Goal: Contribute content

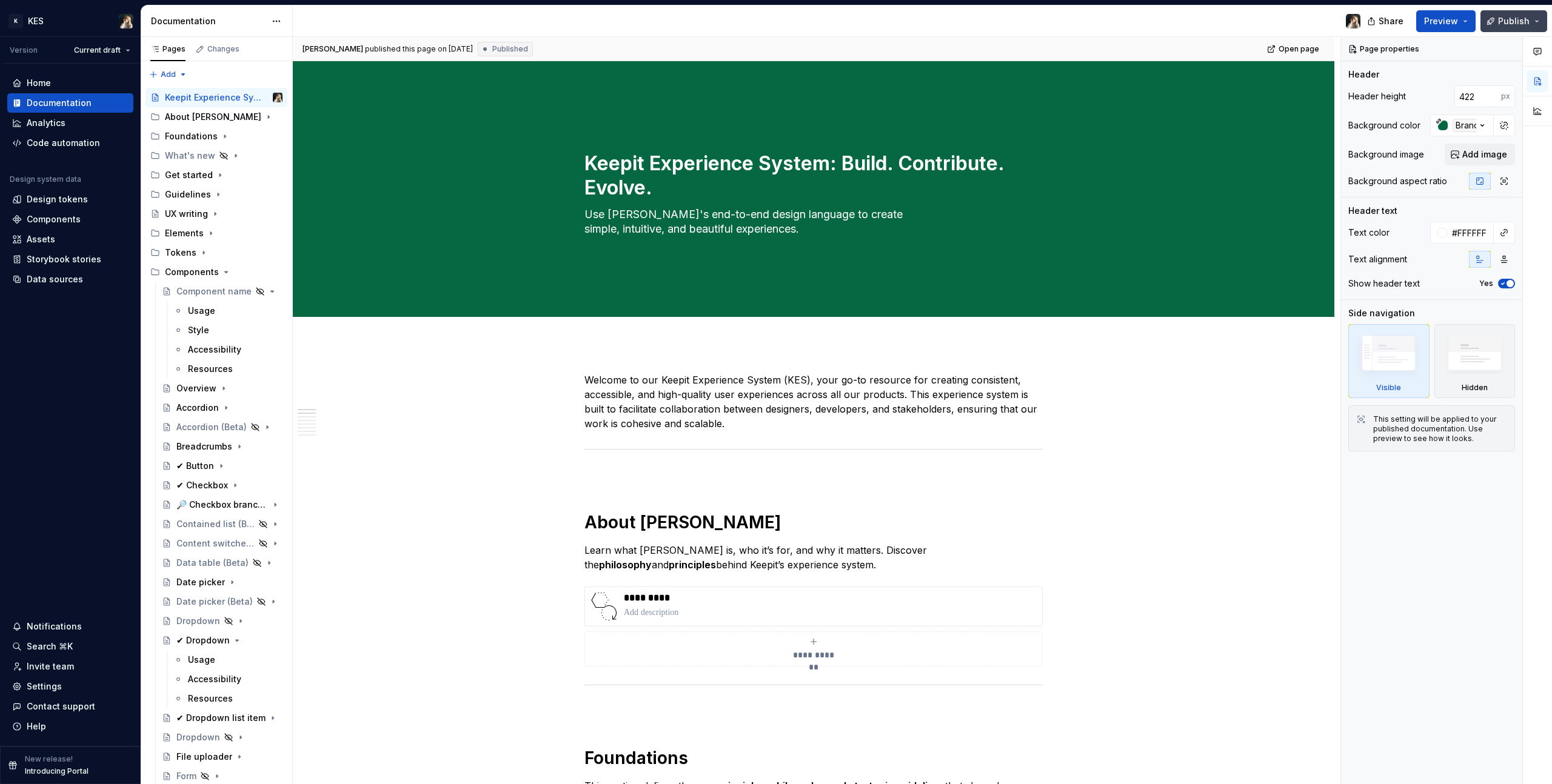
click at [916, 22] on button "Publish" at bounding box center [1514, 21] width 67 height 22
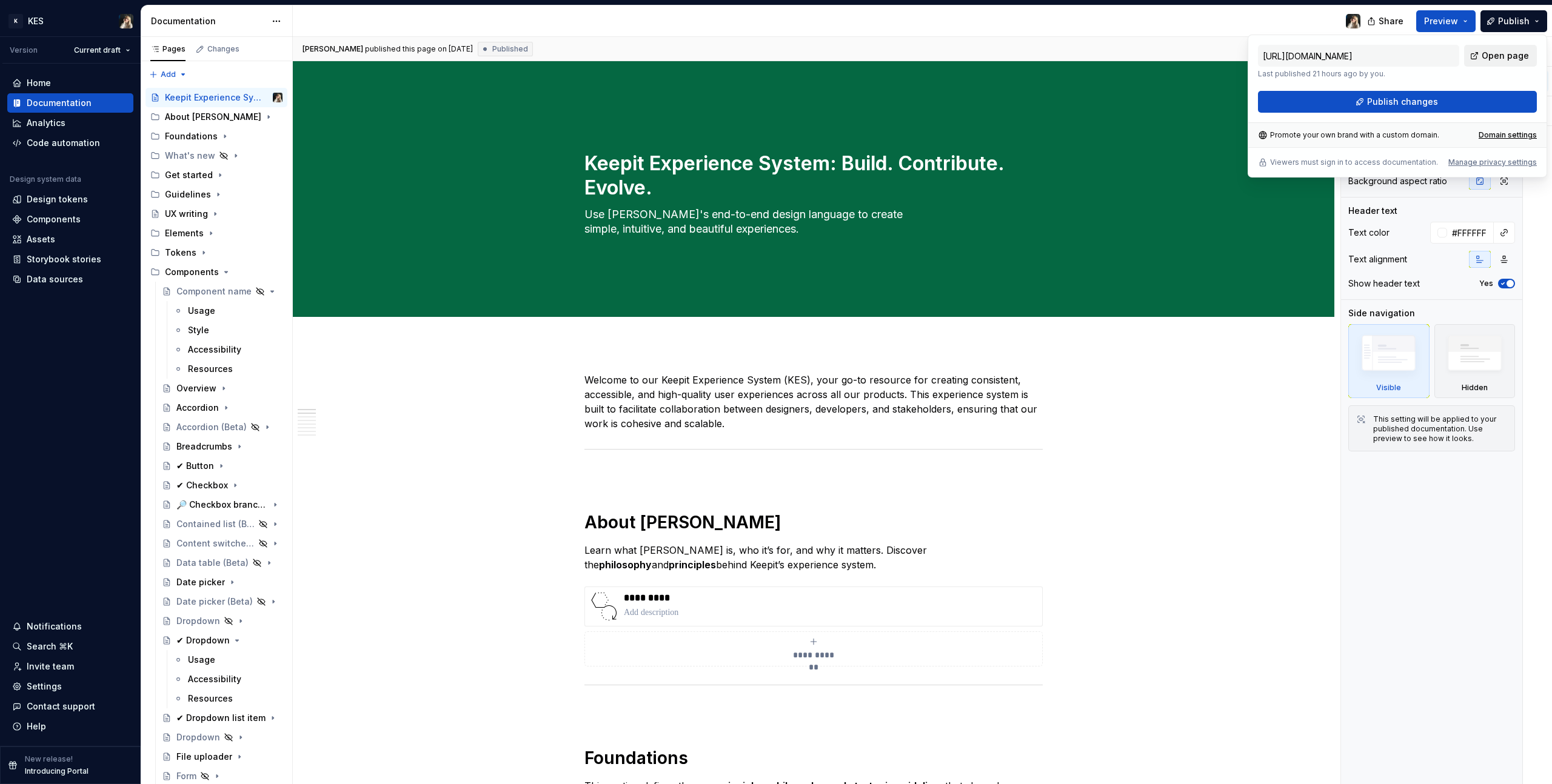
click at [916, 59] on span "Open page" at bounding box center [1505, 56] width 47 height 12
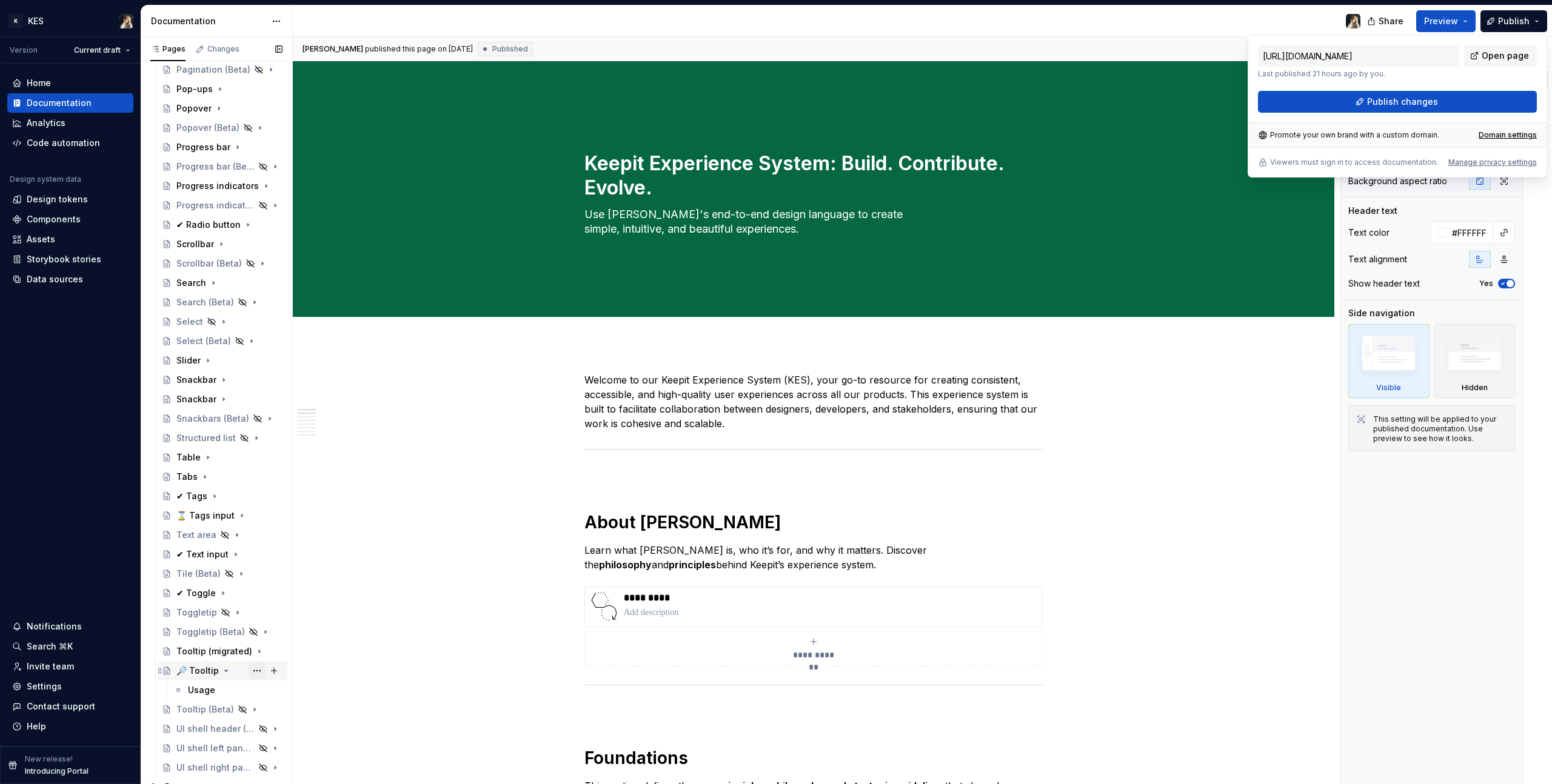
scroll to position [1066, 0]
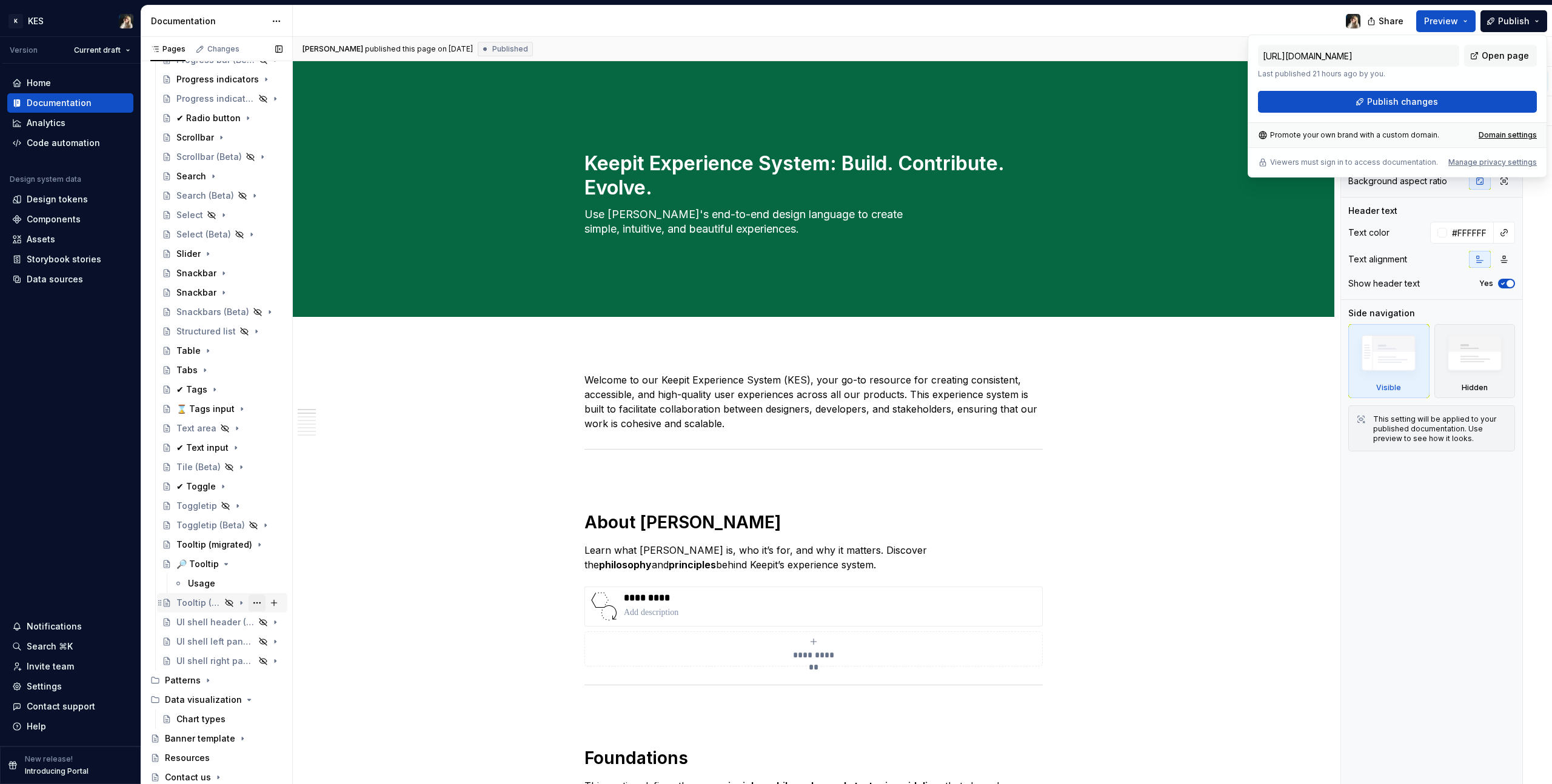
click at [252, 443] on button "Page tree" at bounding box center [257, 603] width 17 height 17
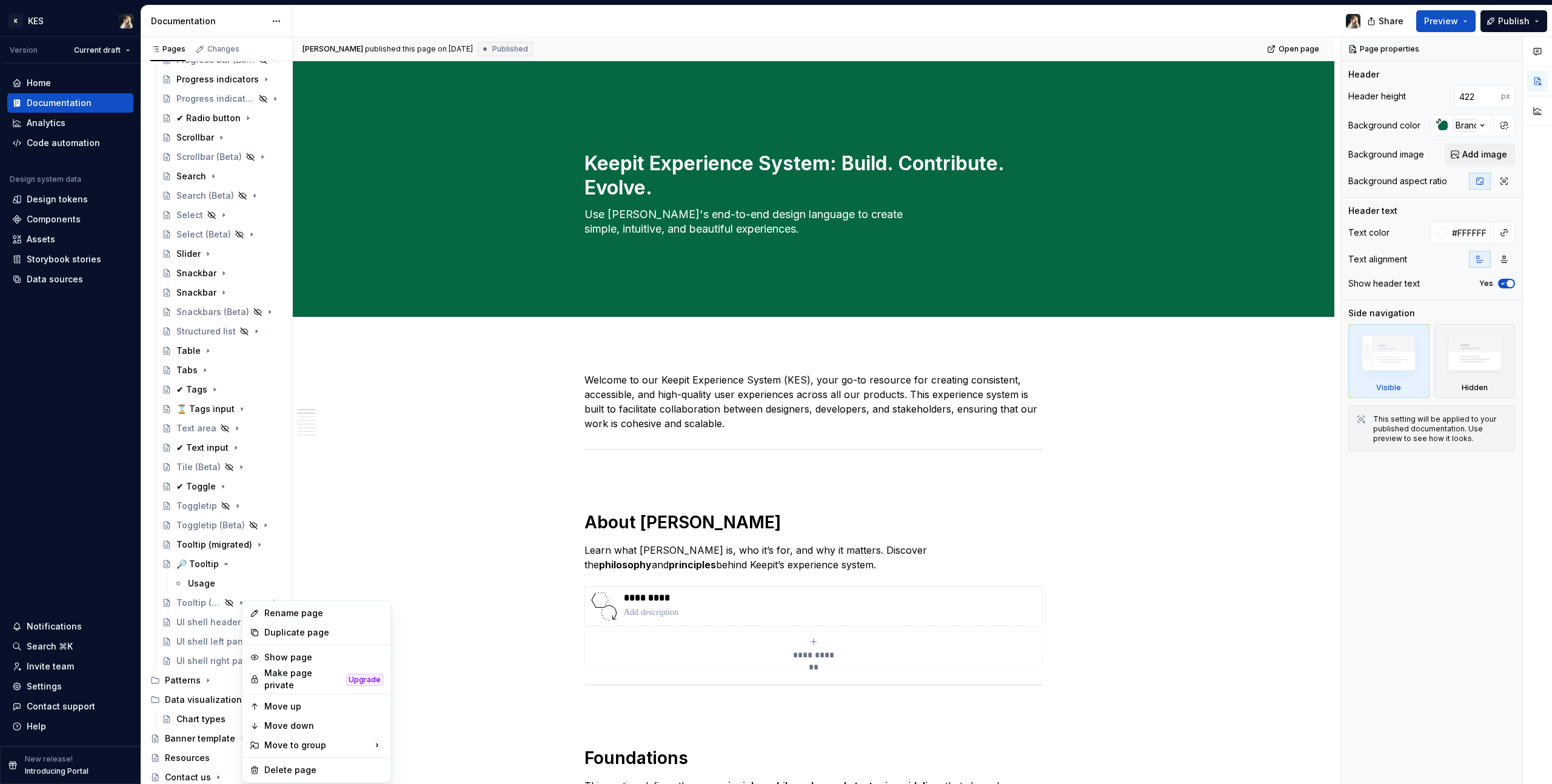
click at [335, 443] on html "K KES Version Current draft Home Documentation Analytics Code automation Design…" at bounding box center [776, 392] width 1552 height 784
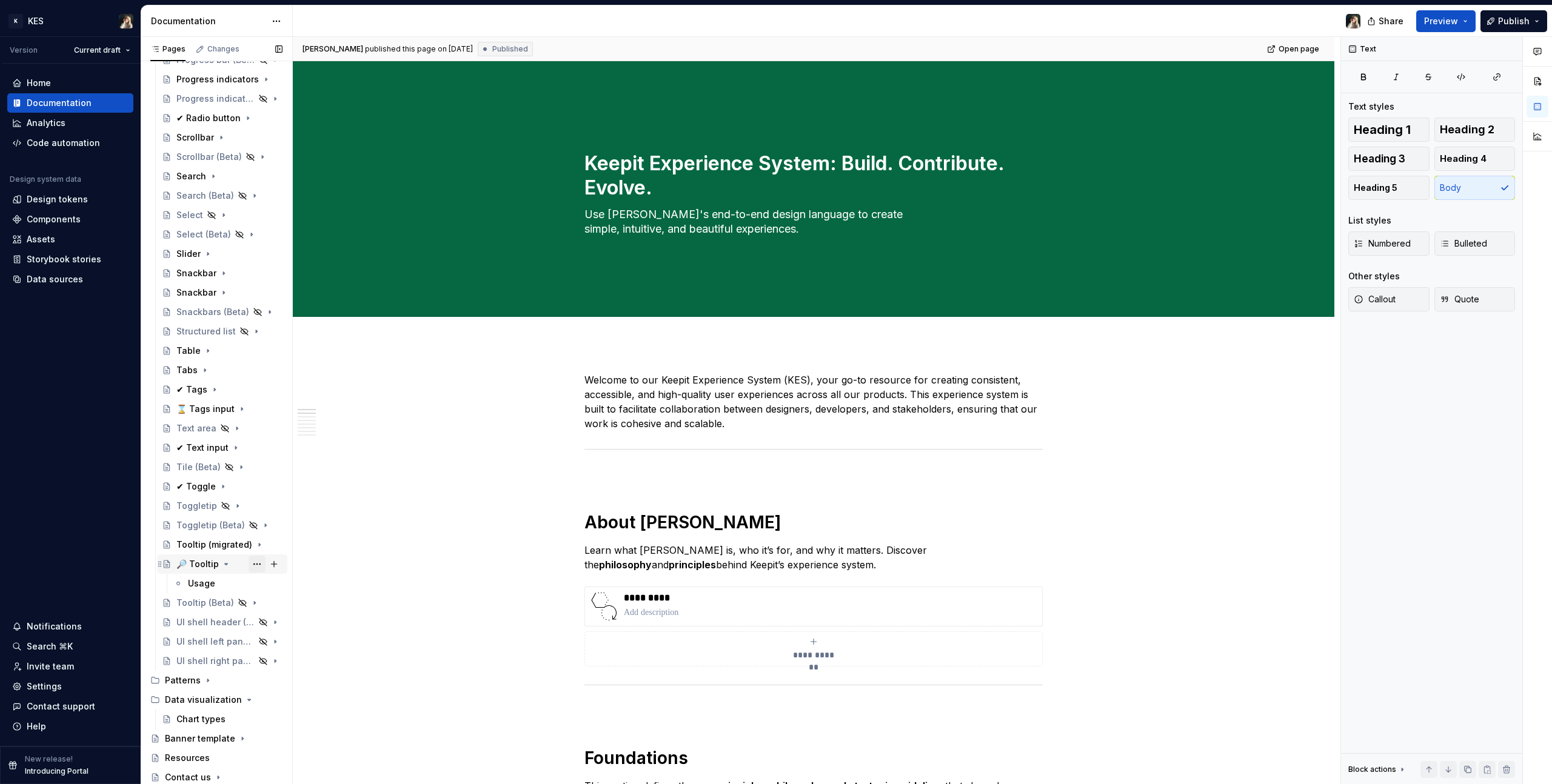
click at [250, 443] on button "Page tree" at bounding box center [257, 564] width 17 height 17
click at [304, 443] on div "Hide page" at bounding box center [323, 629] width 119 height 12
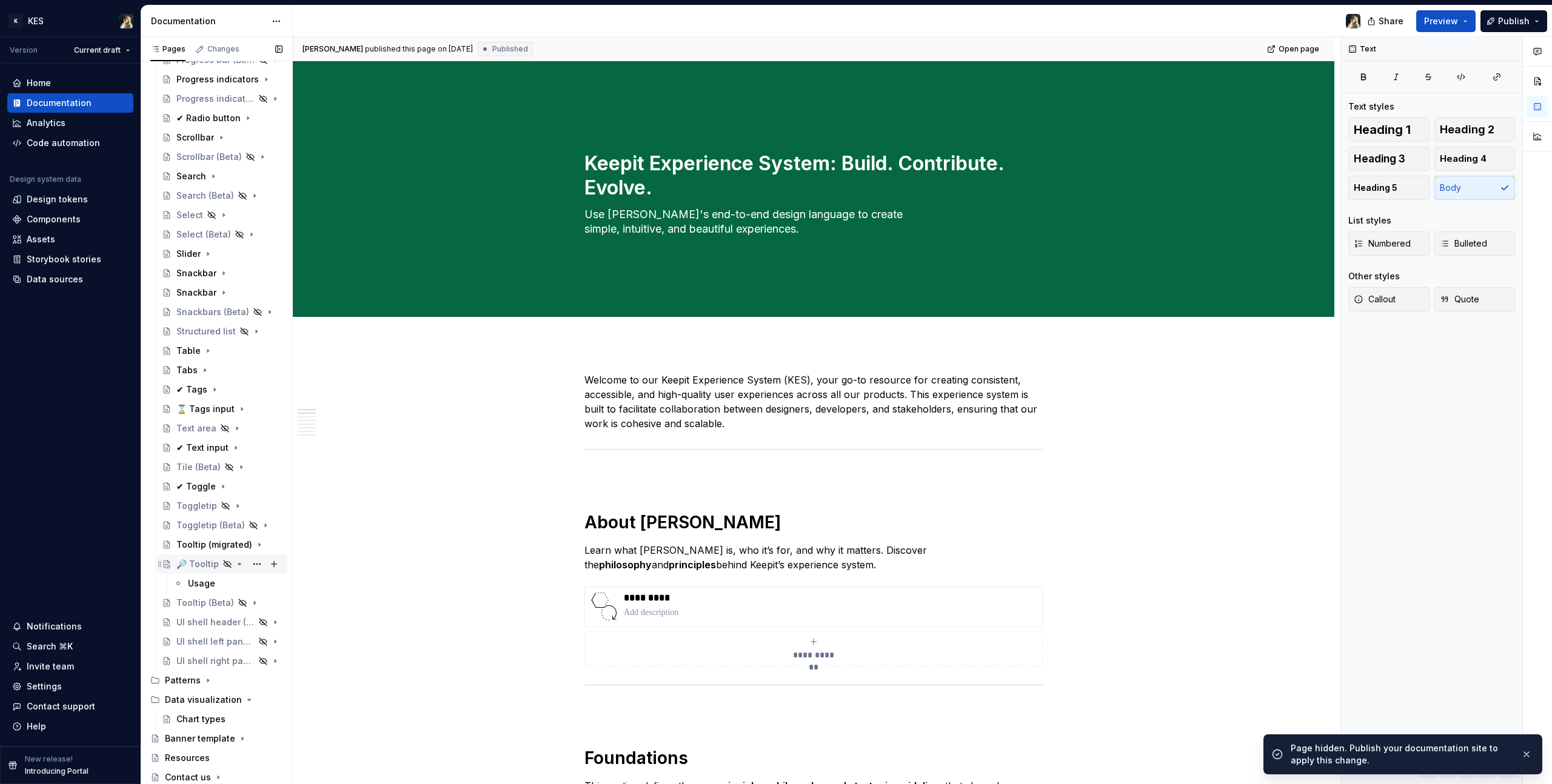
click at [189, 443] on div "🔎 Tooltip" at bounding box center [198, 564] width 42 height 12
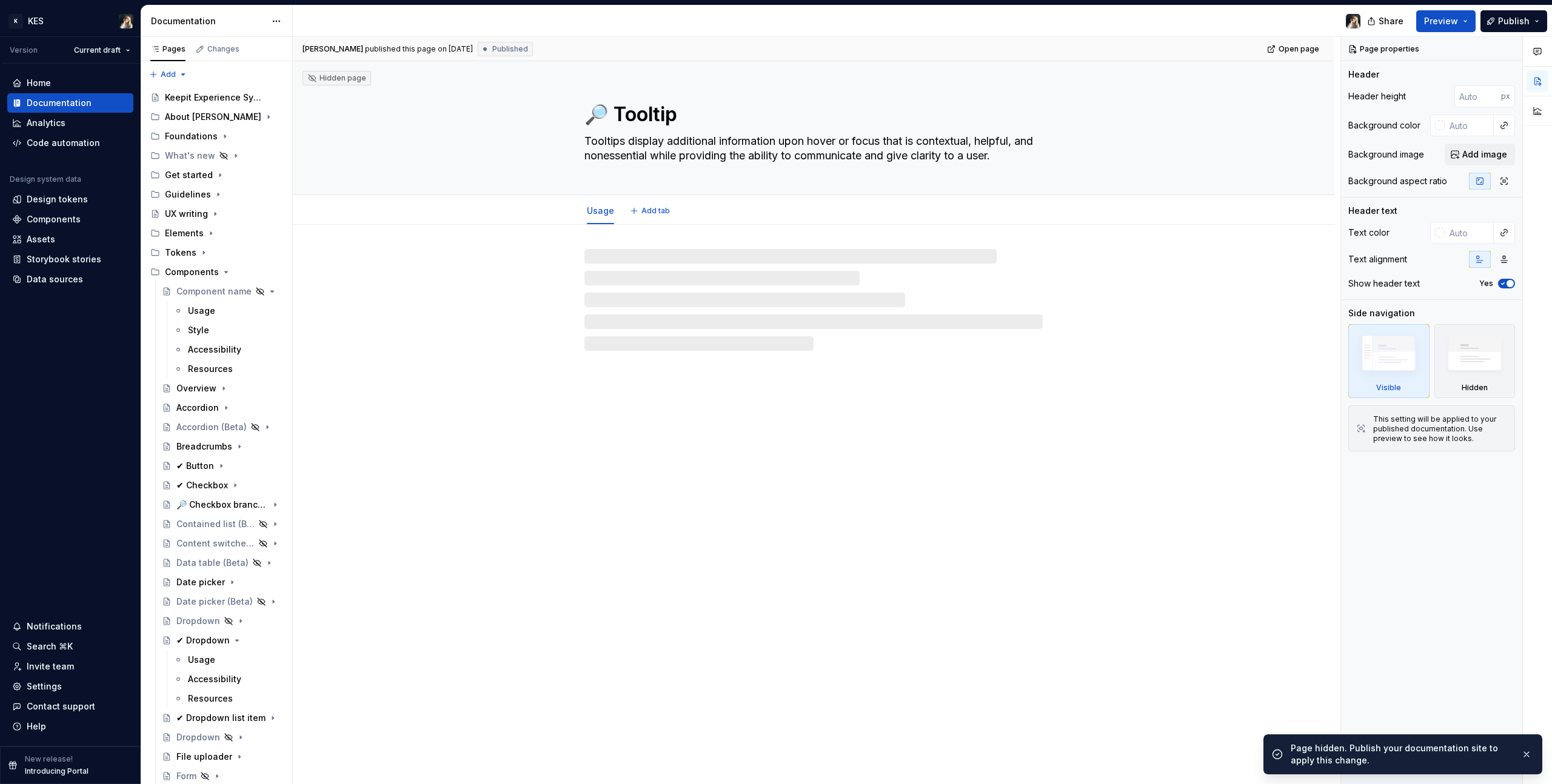
click at [605, 130] on div "🔎 Tooltip Tooltips display additional information upon hover or focus that is c…" at bounding box center [813, 127] width 458 height 133
click at [610, 113] on textarea "🔎 Tooltip" at bounding box center [811, 114] width 458 height 29
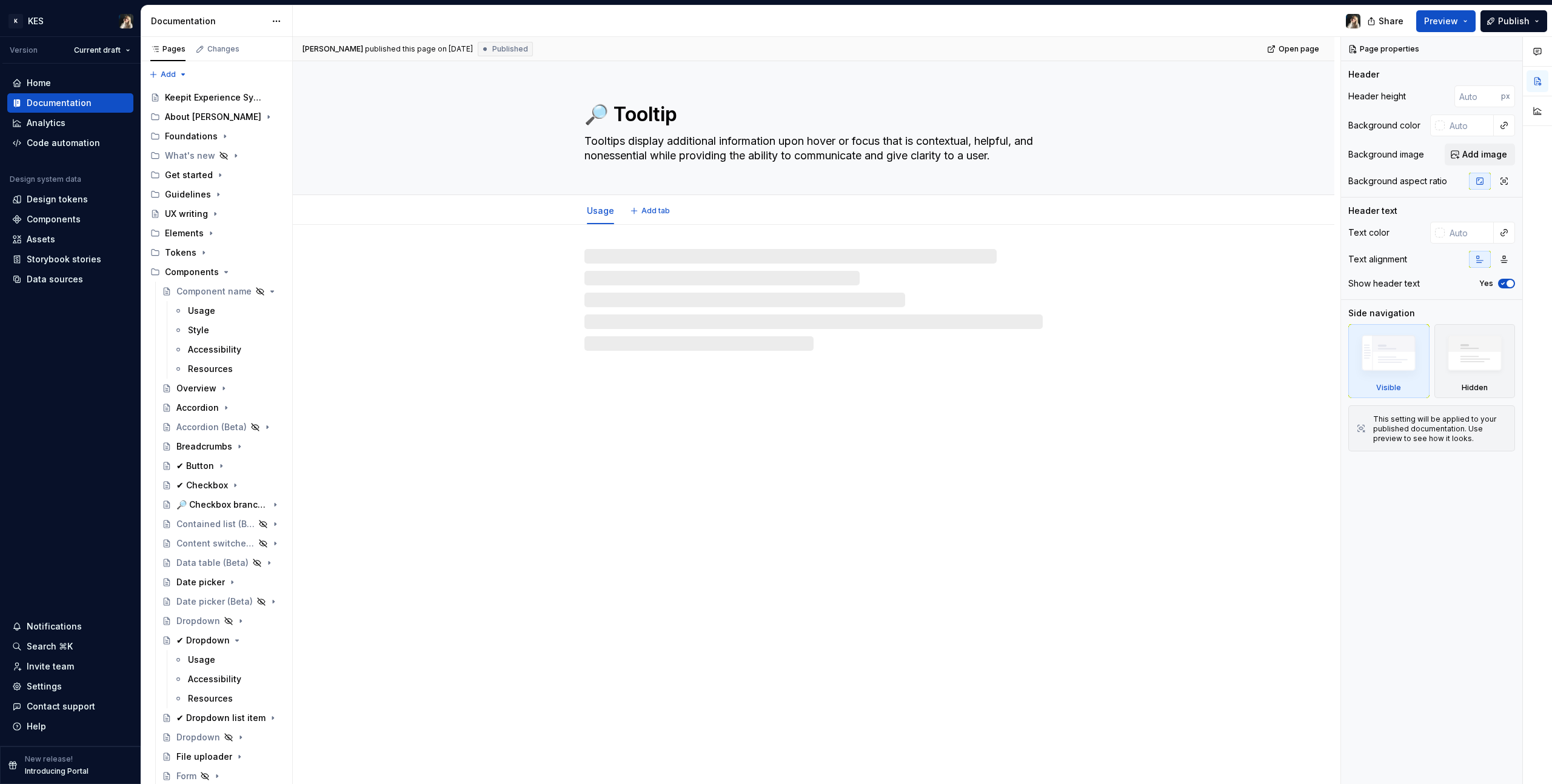
click at [604, 111] on textarea "🔎 Tooltip" at bounding box center [811, 114] width 458 height 29
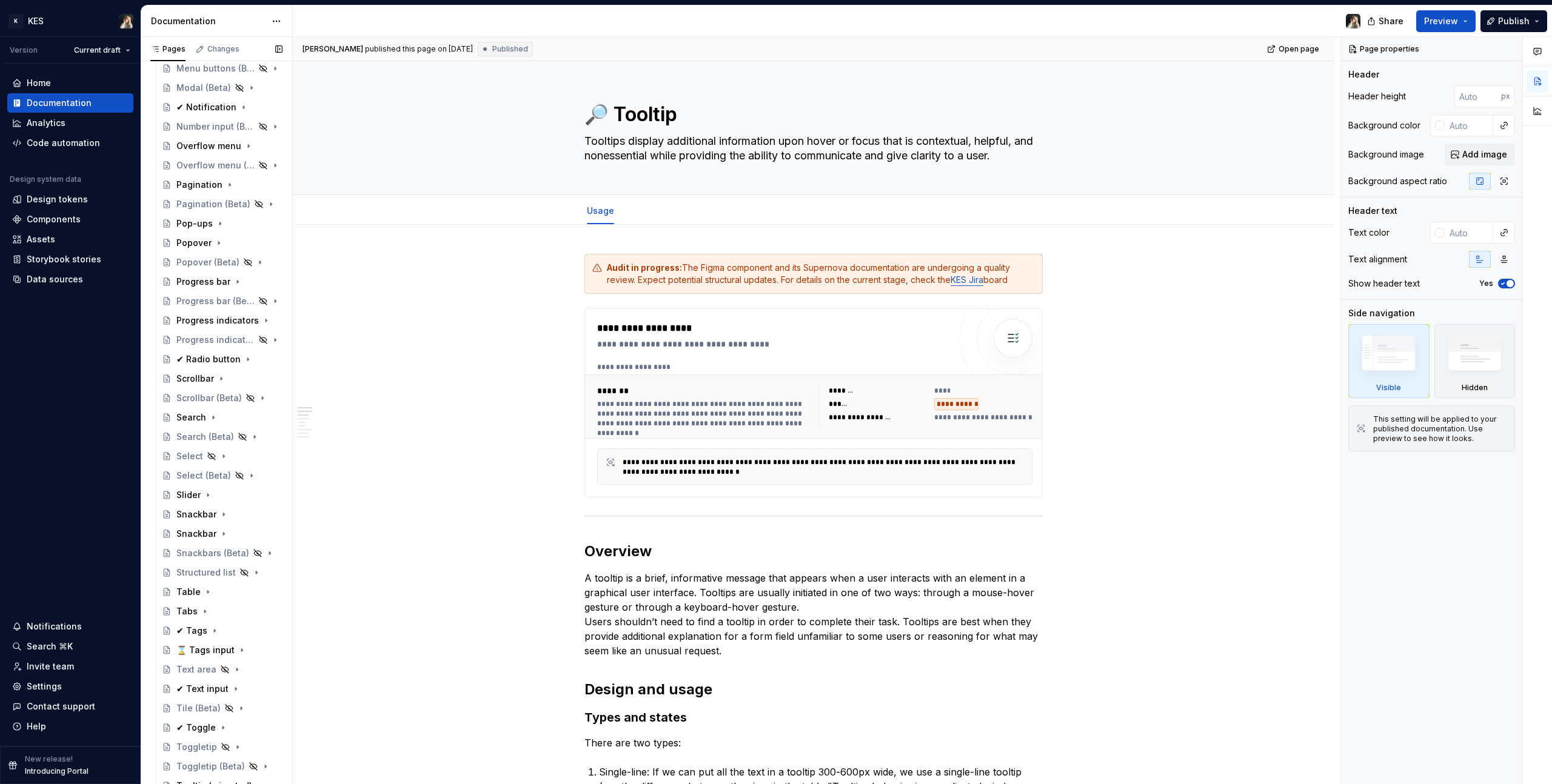
scroll to position [1066, 0]
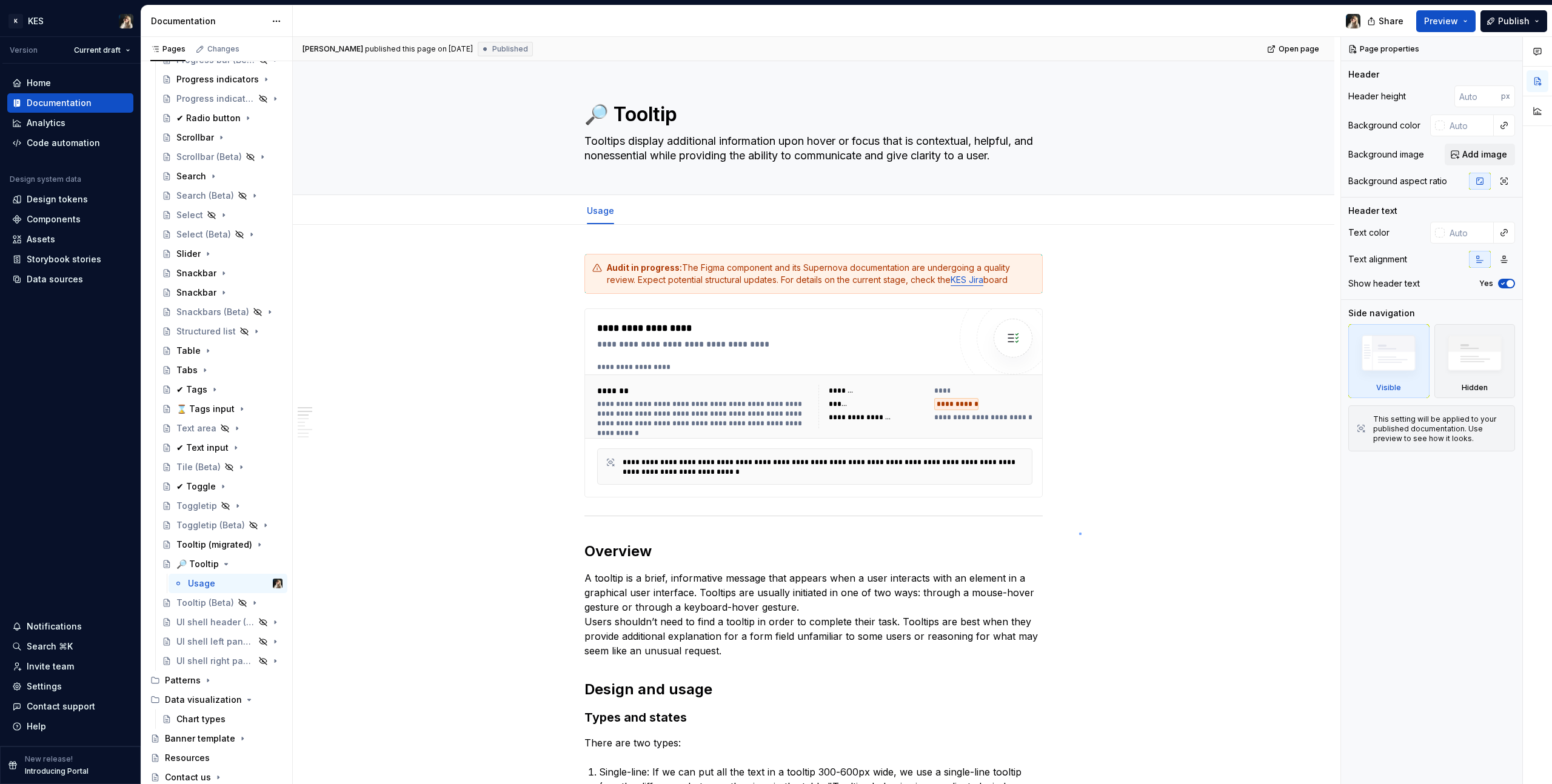
click at [916, 443] on div "**********" at bounding box center [817, 411] width 1048 height 748
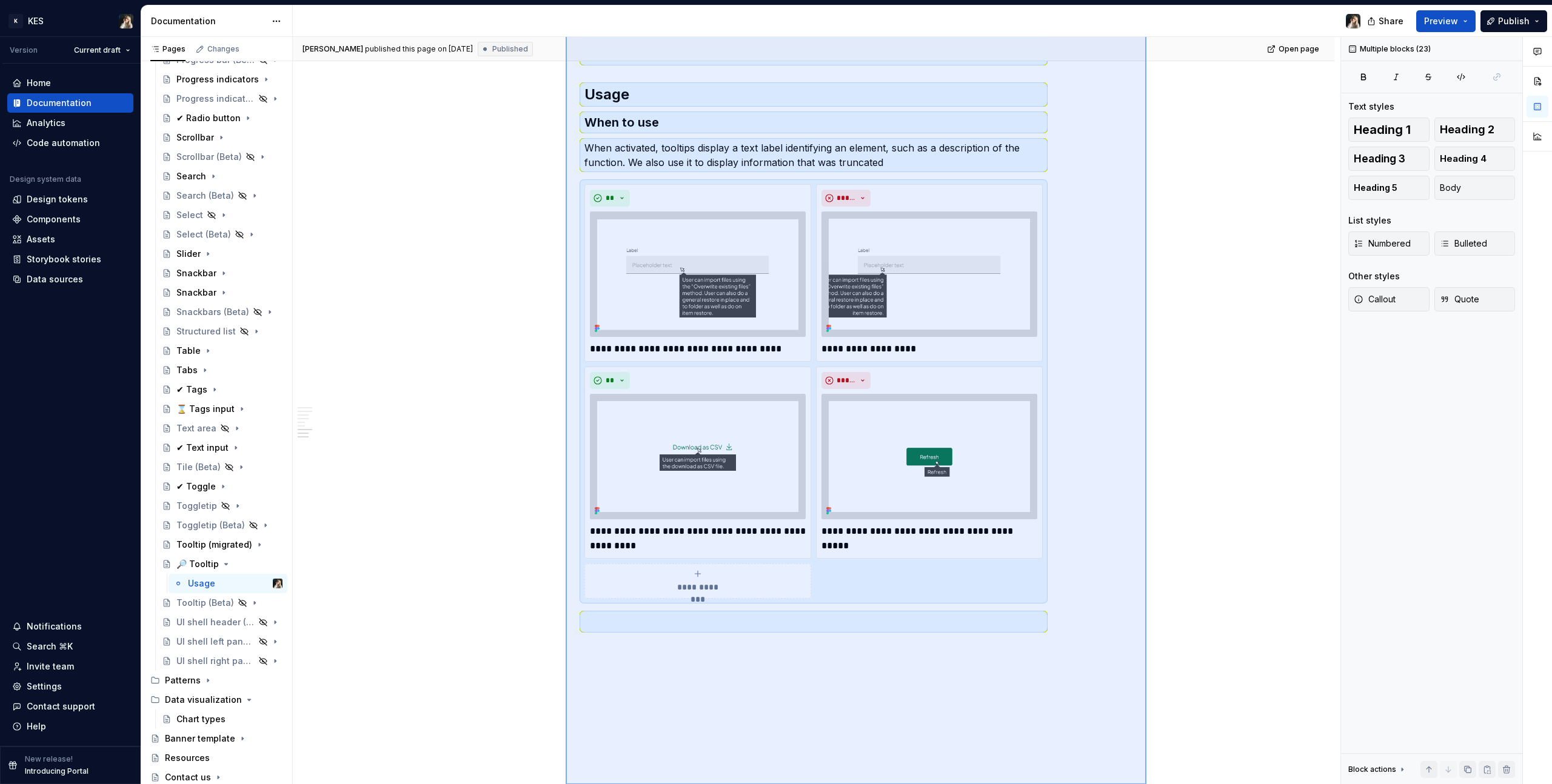
scroll to position [2277, 0]
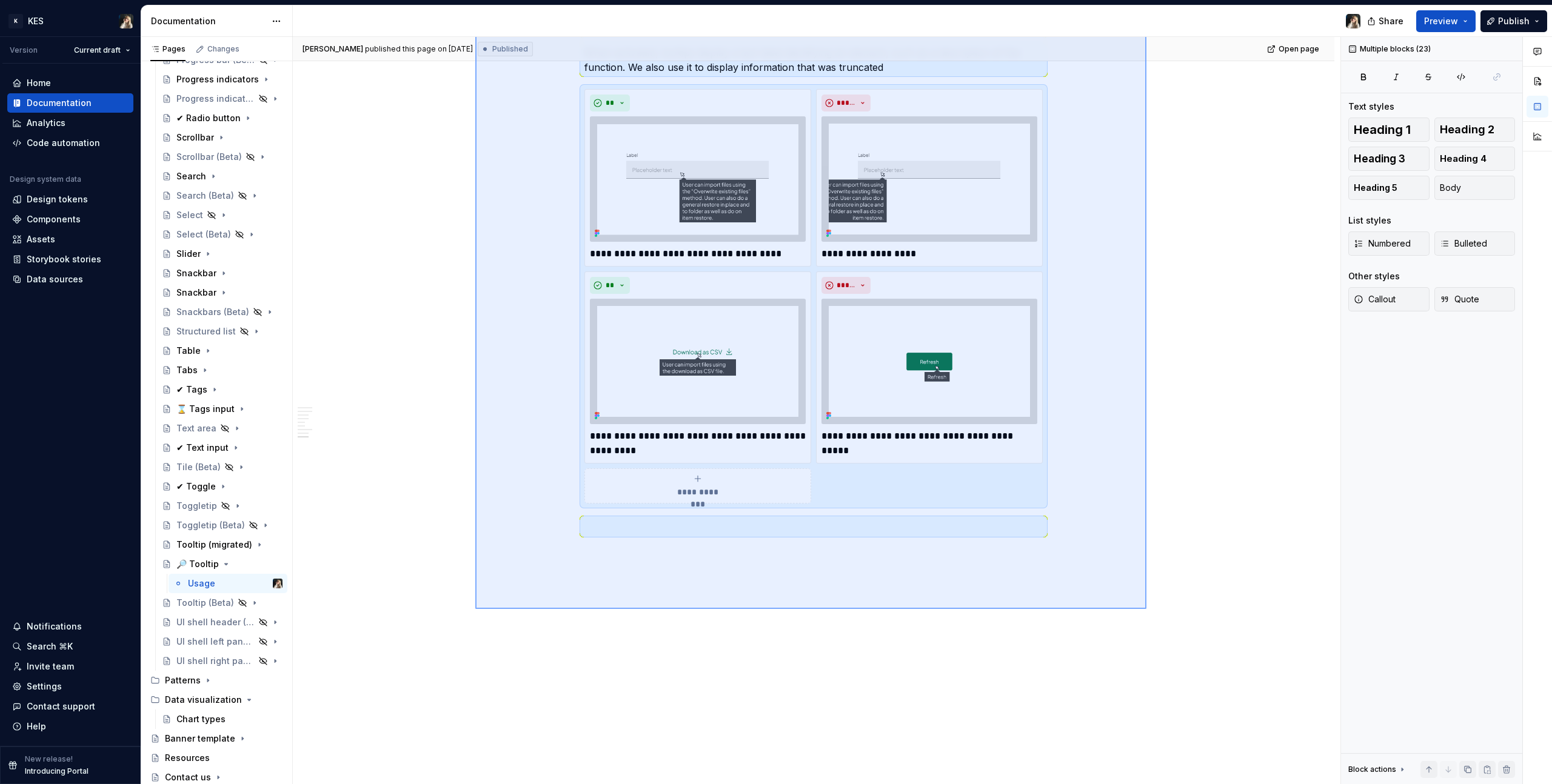
drag, startPoint x: 1146, startPoint y: 552, endPoint x: 478, endPoint y: 604, distance: 670.0
click at [478, 443] on div "**********" at bounding box center [817, 411] width 1048 height 748
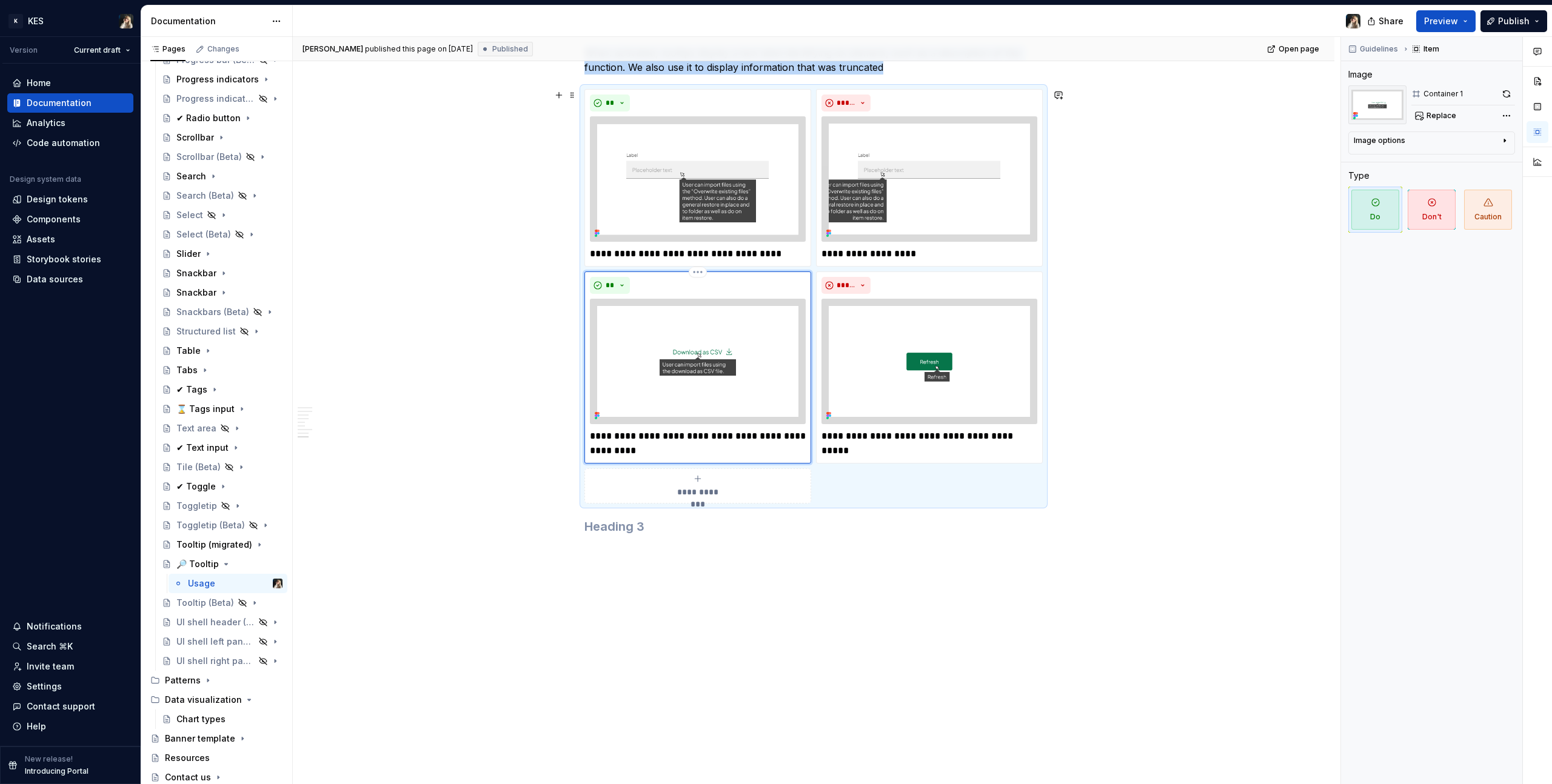
click at [682, 350] on img at bounding box center [698, 362] width 216 height 125
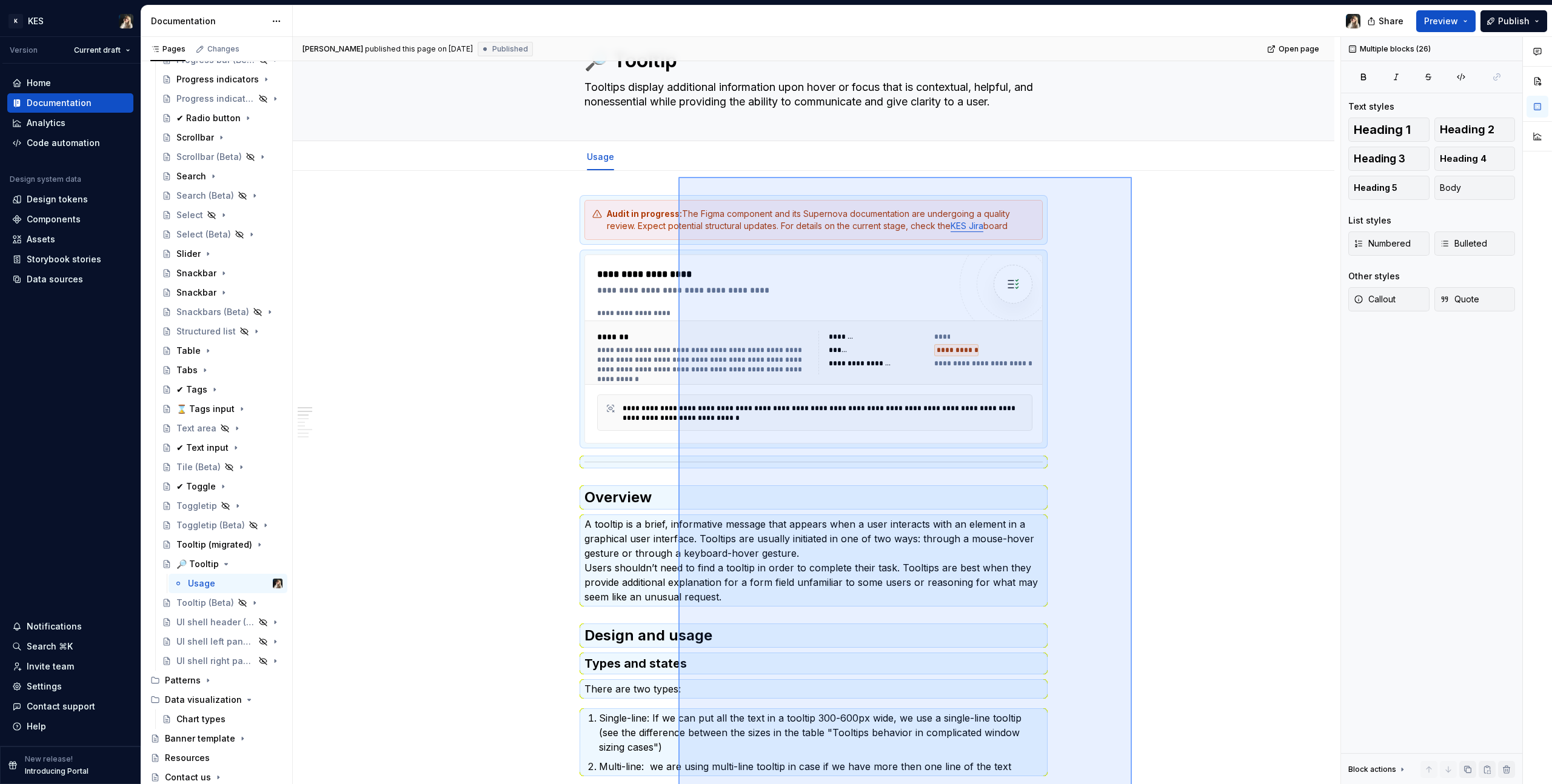
scroll to position [0, 0]
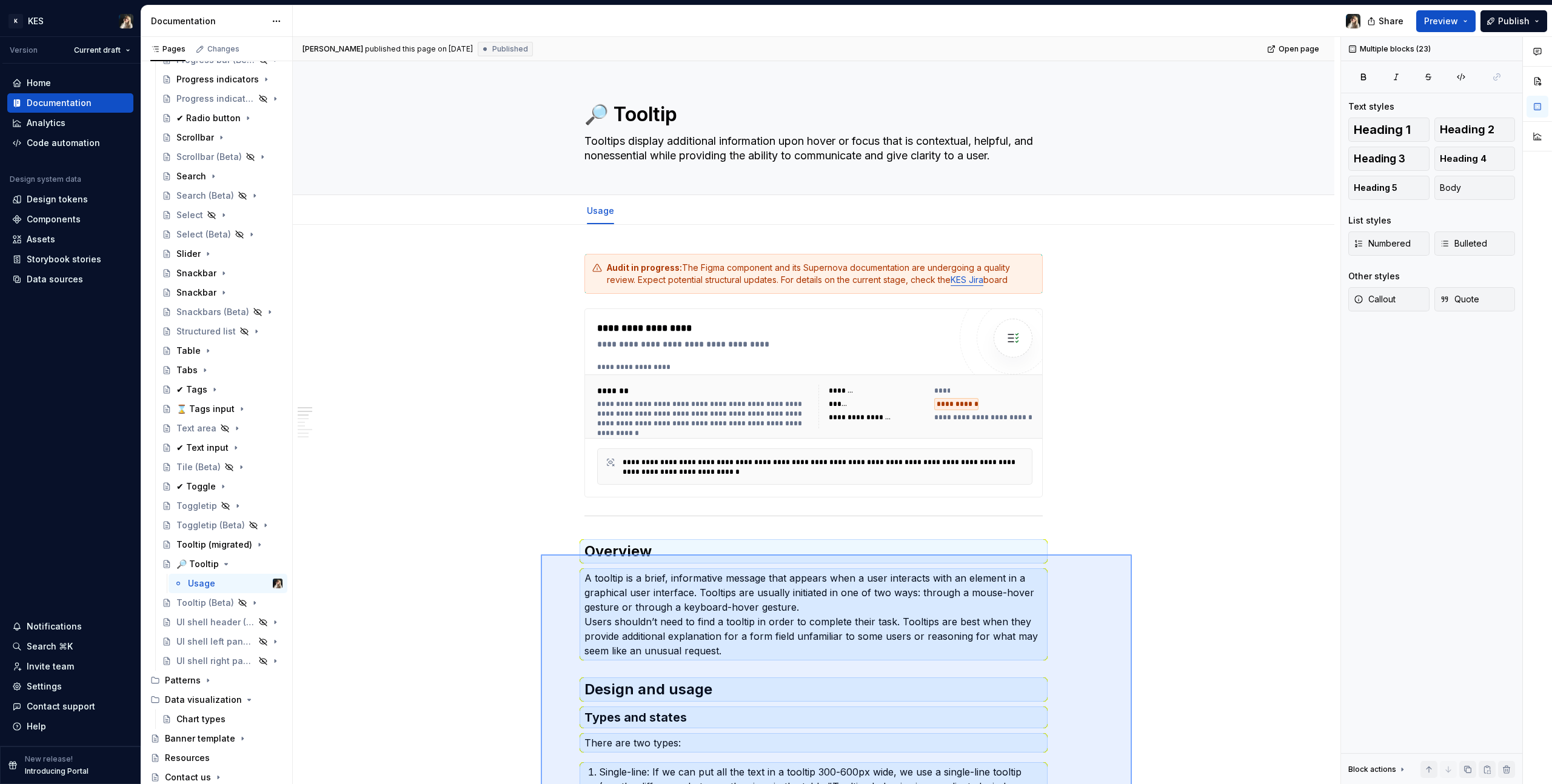
drag, startPoint x: 1027, startPoint y: 517, endPoint x: 539, endPoint y: 552, distance: 489.3
click at [539, 443] on div "**********" at bounding box center [817, 411] width 1048 height 748
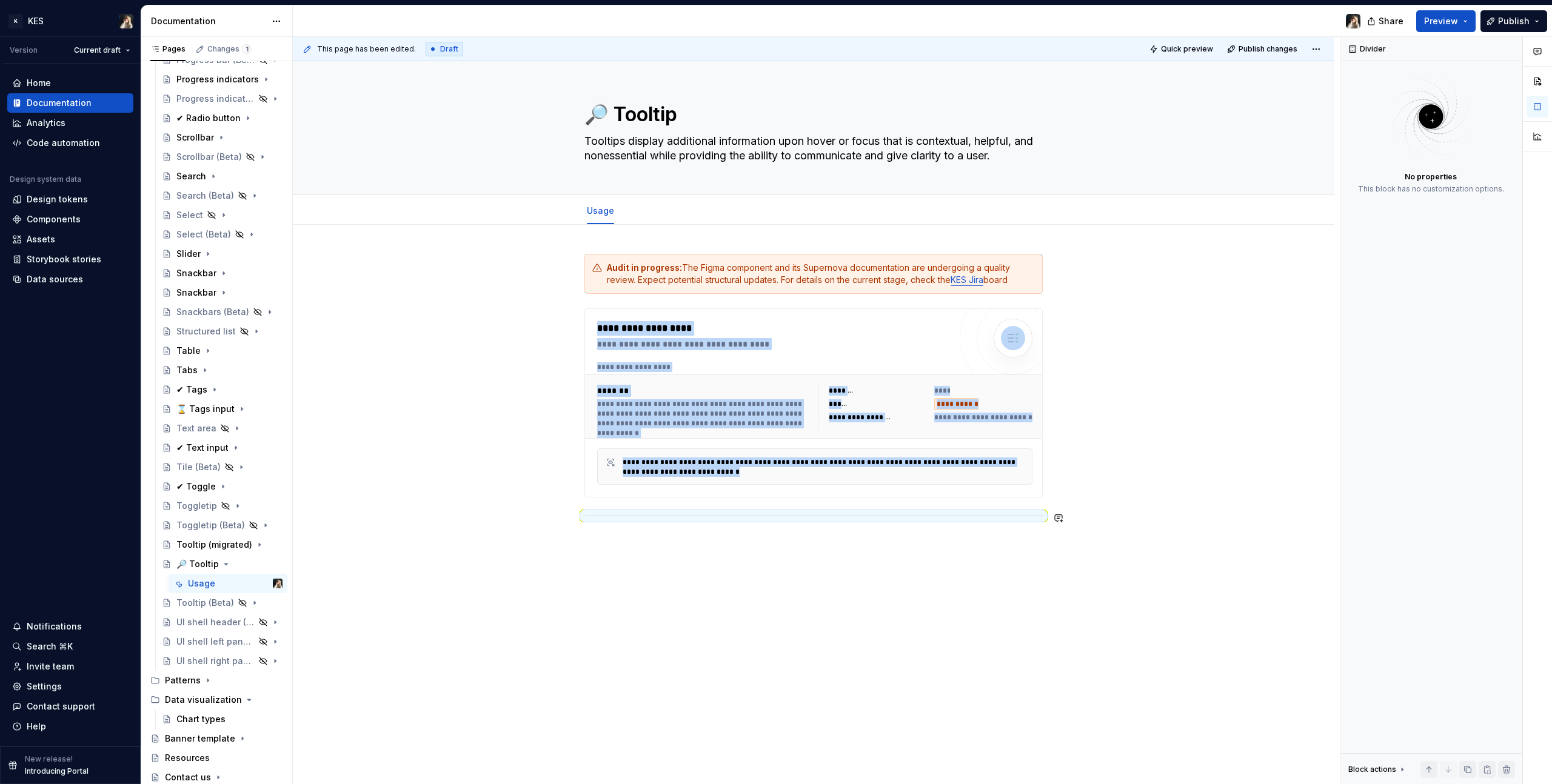
click at [718, 443] on div "**********" at bounding box center [813, 497] width 1041 height 545
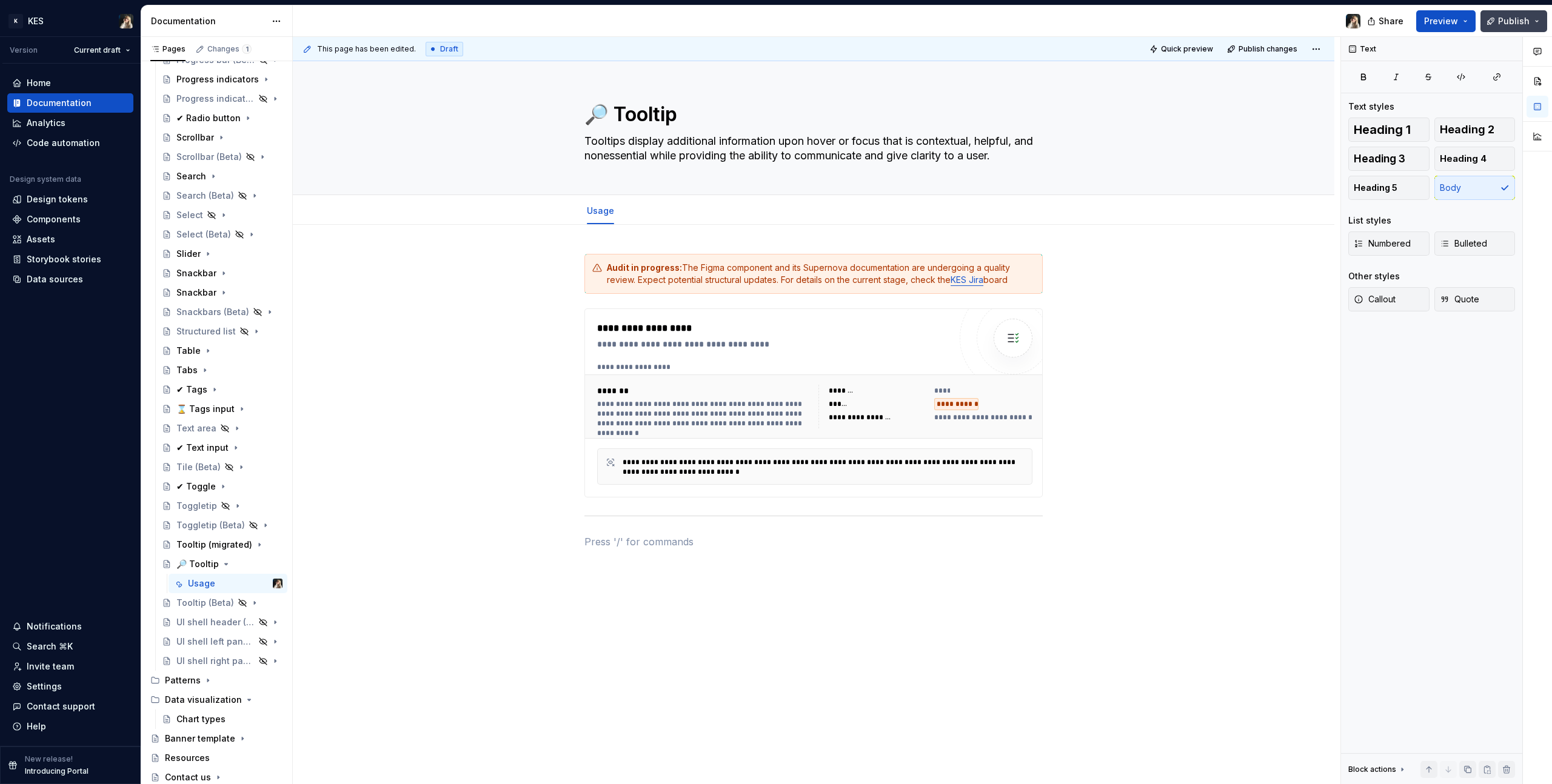
click at [916, 22] on button "Publish" at bounding box center [1514, 21] width 67 height 22
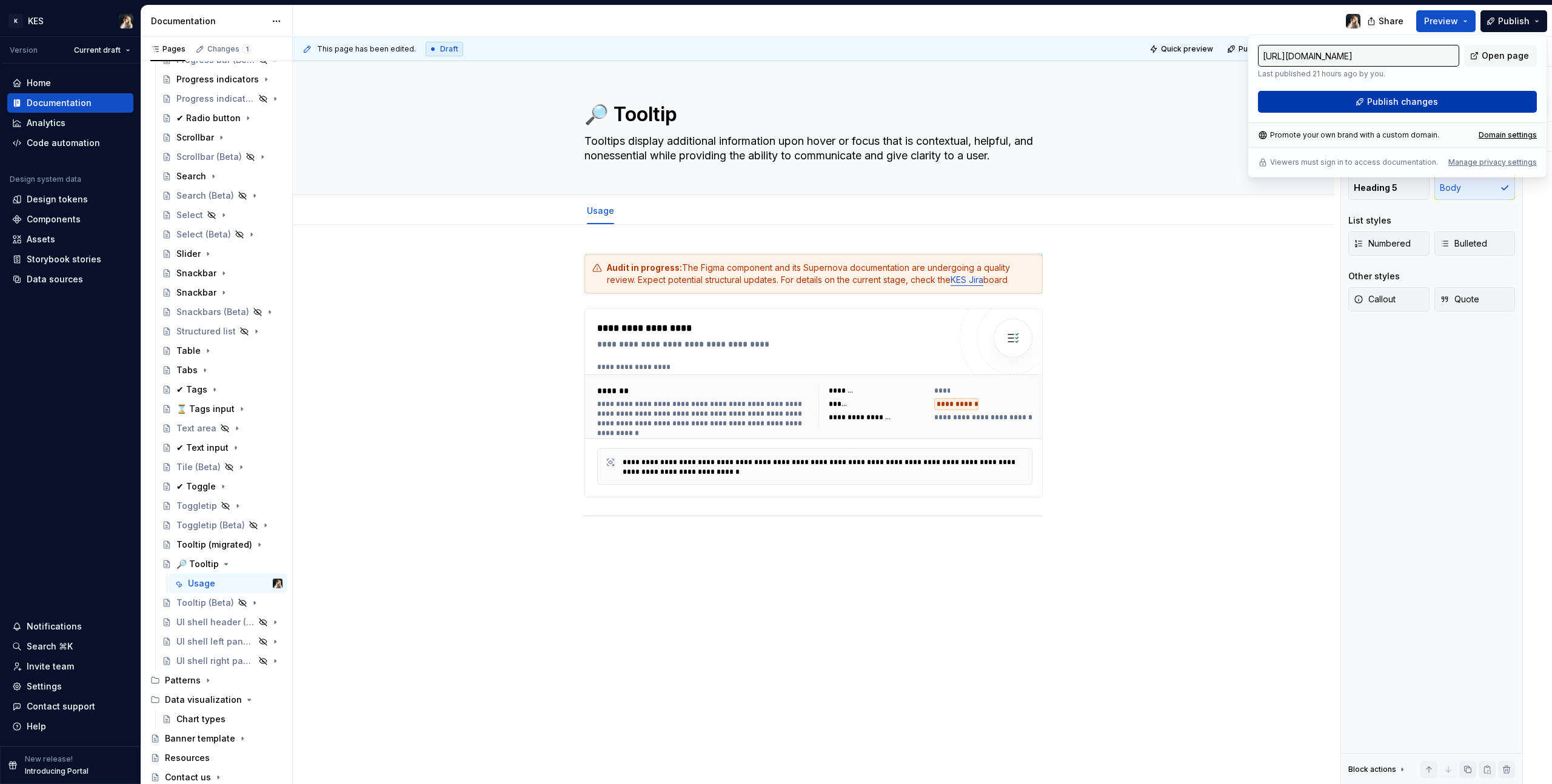
click at [916, 92] on button "Publish changes" at bounding box center [1398, 101] width 279 height 22
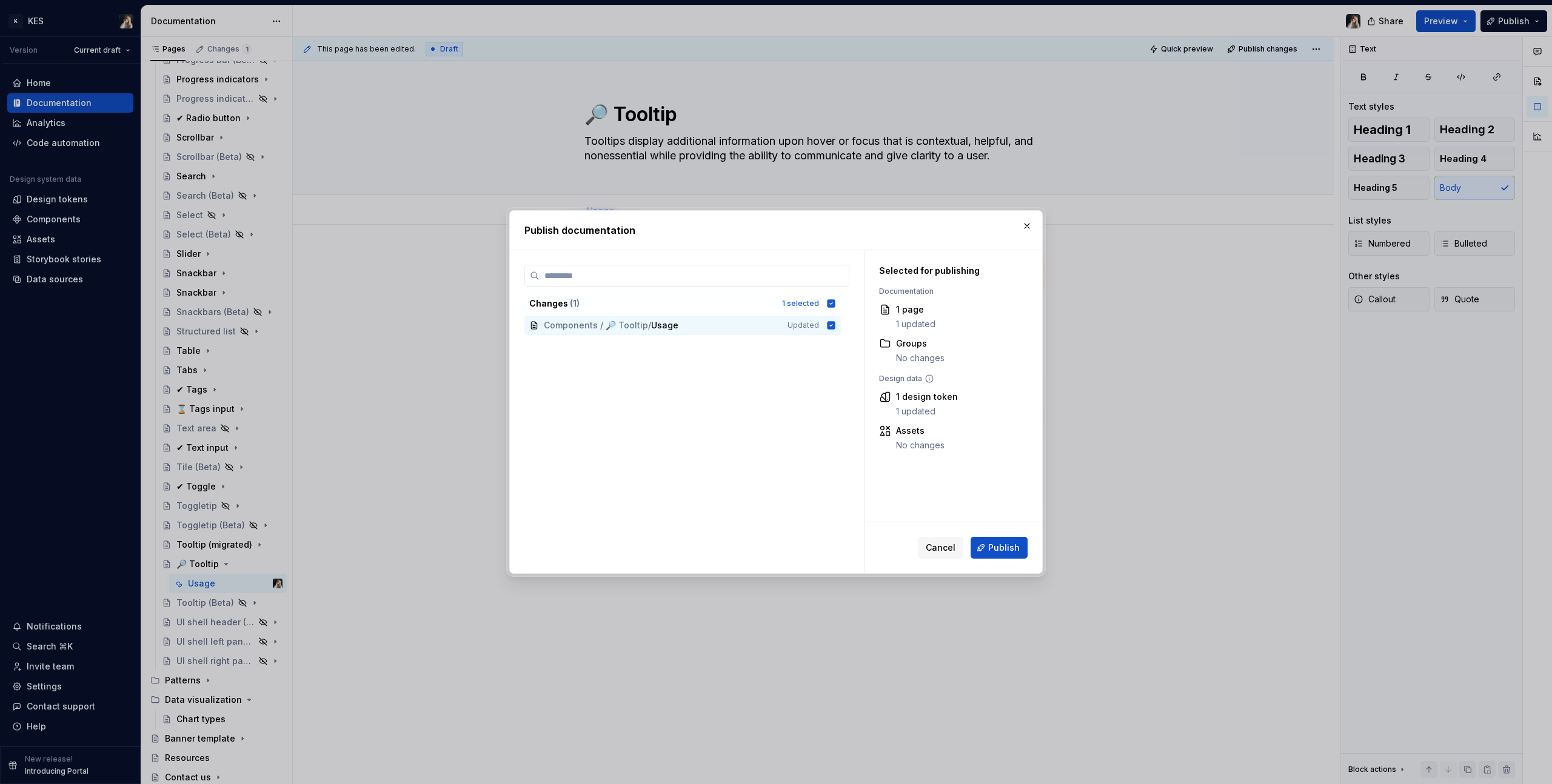
drag, startPoint x: 999, startPoint y: 549, endPoint x: 1032, endPoint y: 552, distance: 33.1
click at [916, 443] on span "Publish" at bounding box center [1004, 548] width 32 height 12
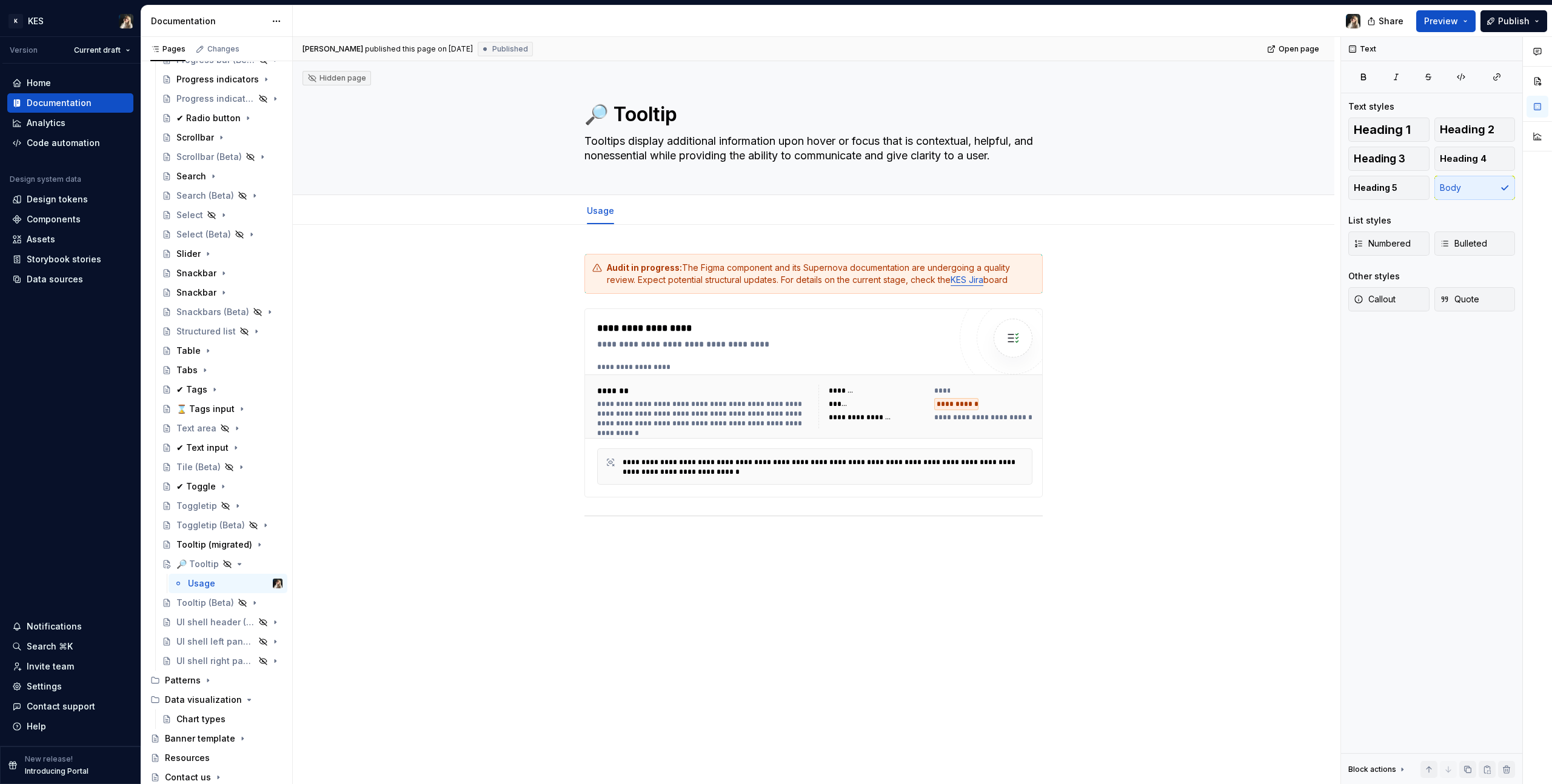
type textarea "*"
